Goal: Navigation & Orientation: Find specific page/section

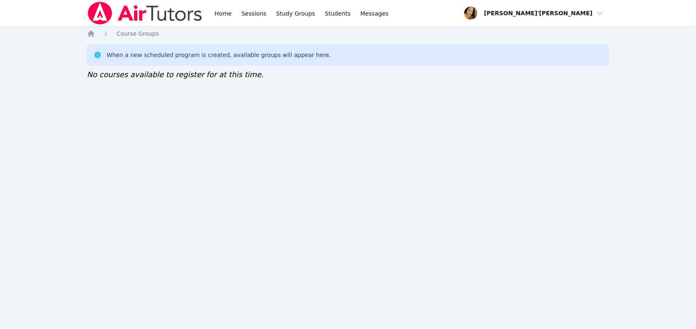
click at [17, 15] on nav "Home Sessions Study Groups Students Messages Open user menu Lee'Tayna Hostick O…" at bounding box center [348, 13] width 696 height 26
